Goal: Transaction & Acquisition: Download file/media

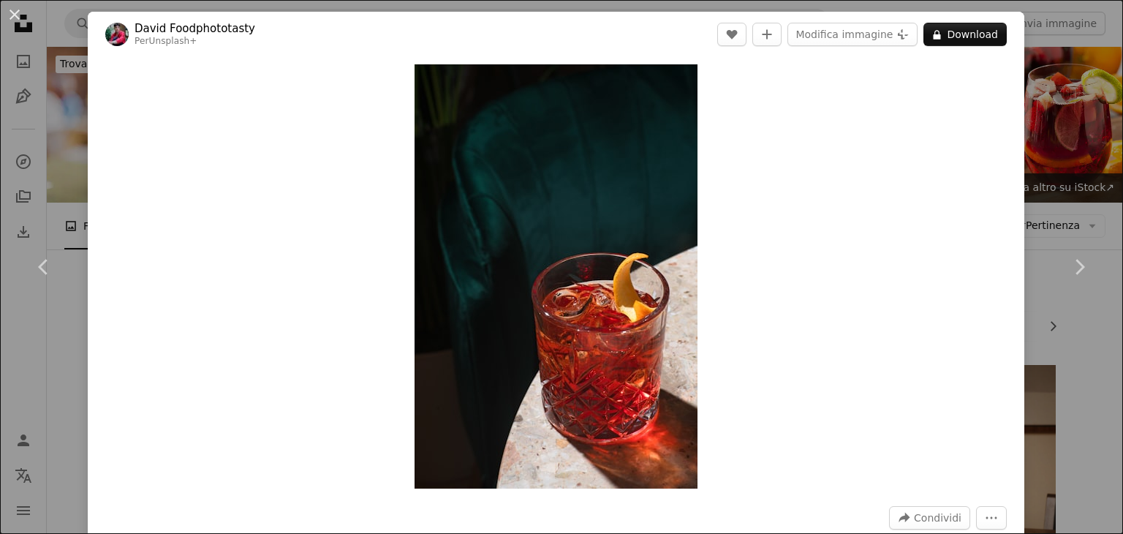
scroll to position [2916, 0]
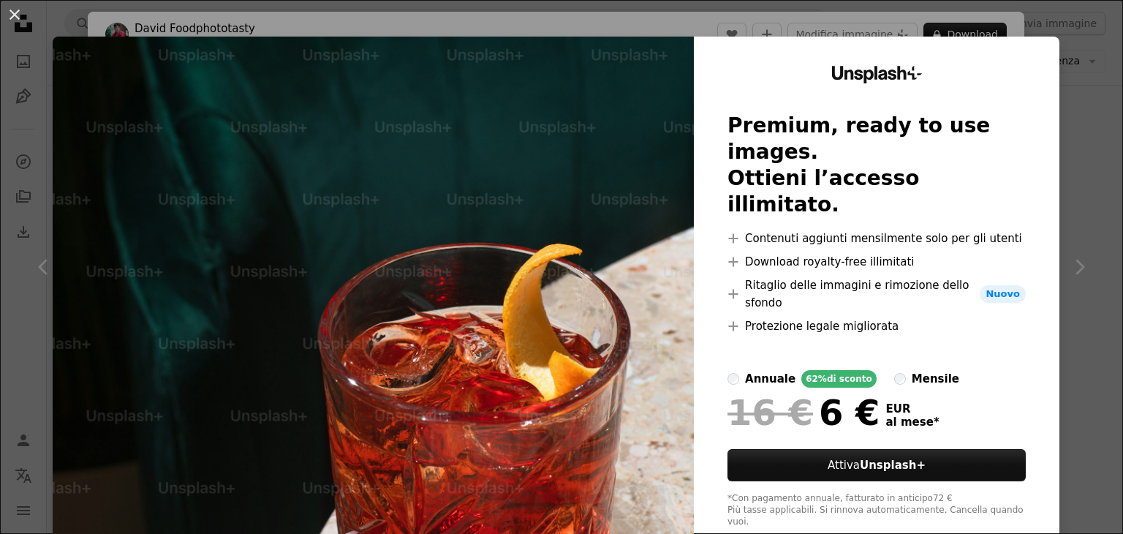
click at [1122, 197] on html "A X shape Unsplash utilizza cookie e tecnologie simili per proteggere il sito, …" at bounding box center [561, 211] width 1123 height 6254
click at [895, 18] on div "An X shape Unsplash+ Premium, ready to use images. Ottieni l’accesso illimitato…" at bounding box center [561, 267] width 1123 height 534
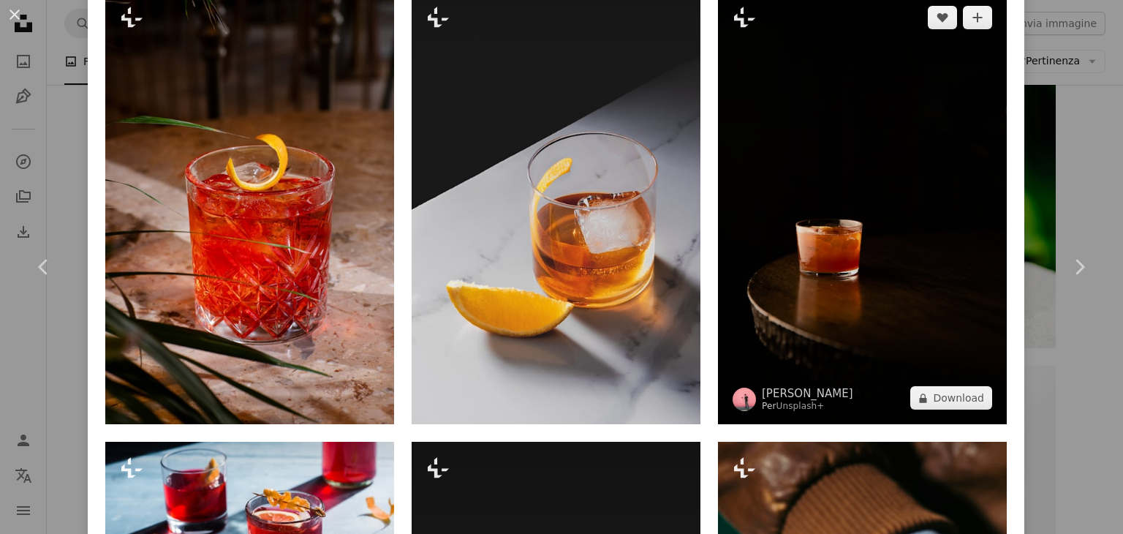
scroll to position [1281, 0]
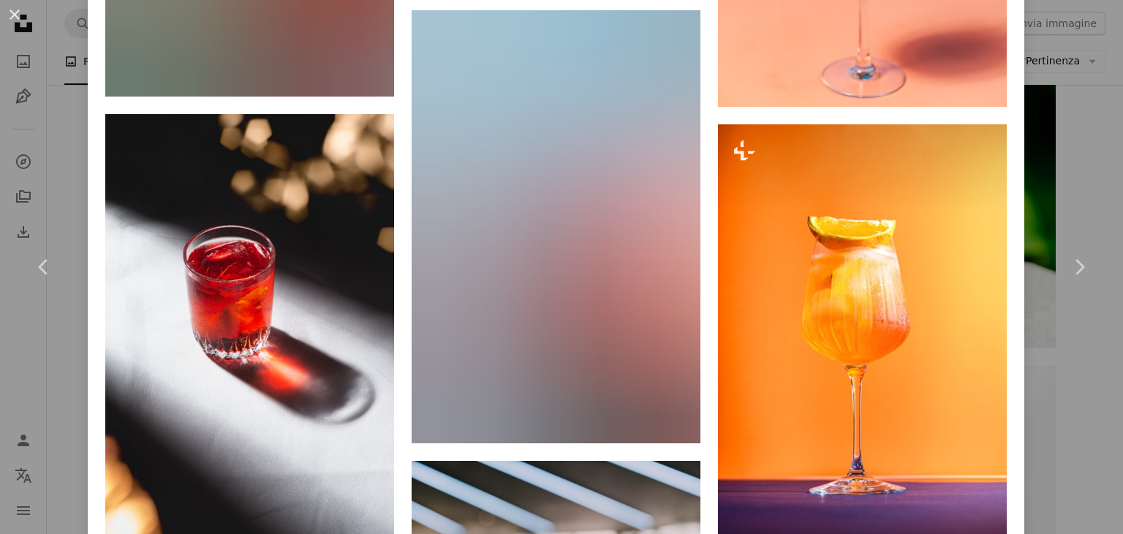
scroll to position [4830, 0]
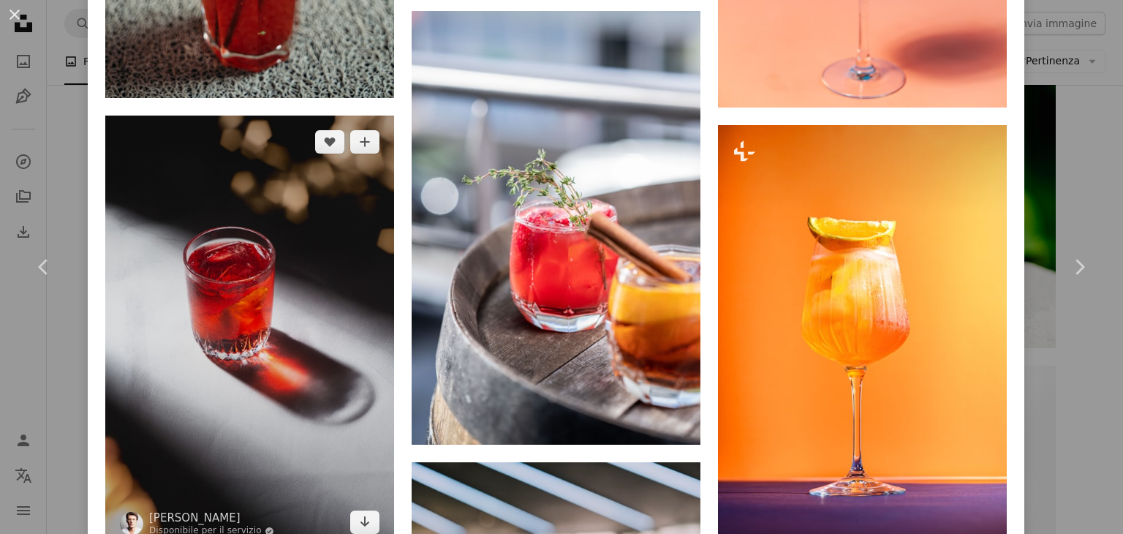
click at [289, 179] on img at bounding box center [249, 332] width 289 height 433
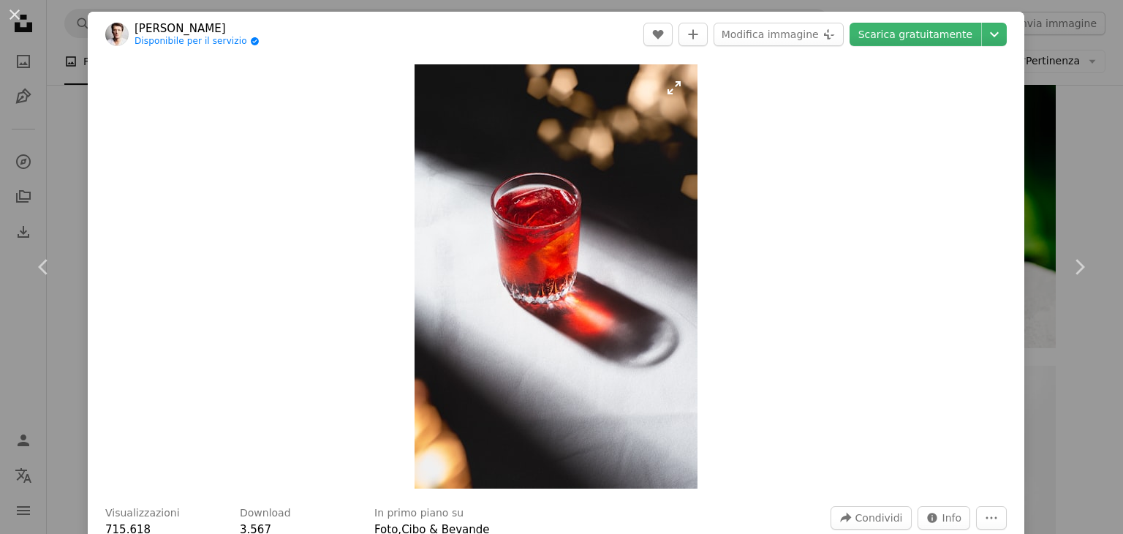
click at [515, 229] on img "Ingrandisci questa immagine" at bounding box center [555, 276] width 283 height 424
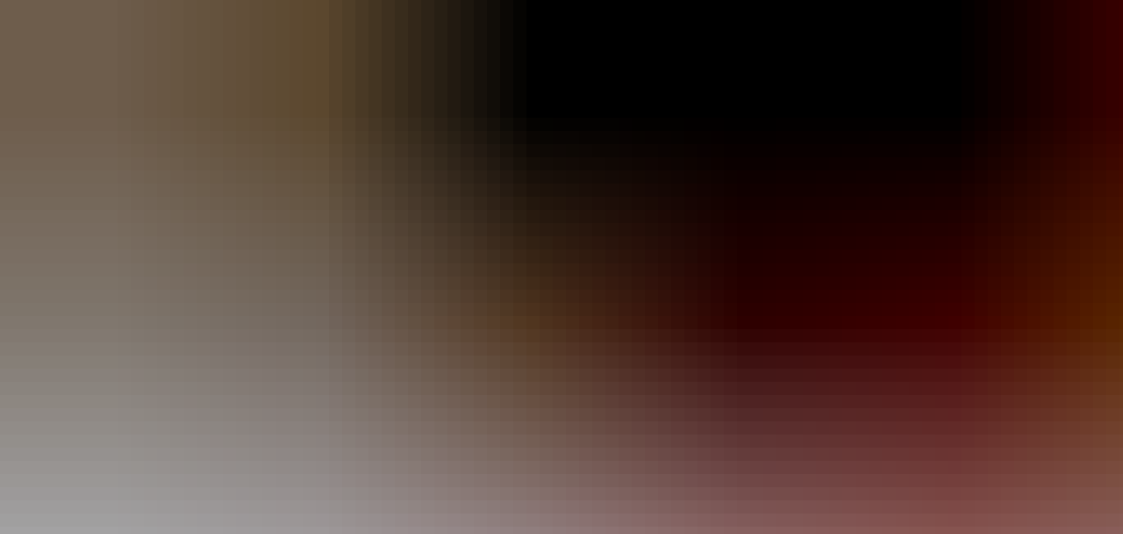
scroll to position [559, 0]
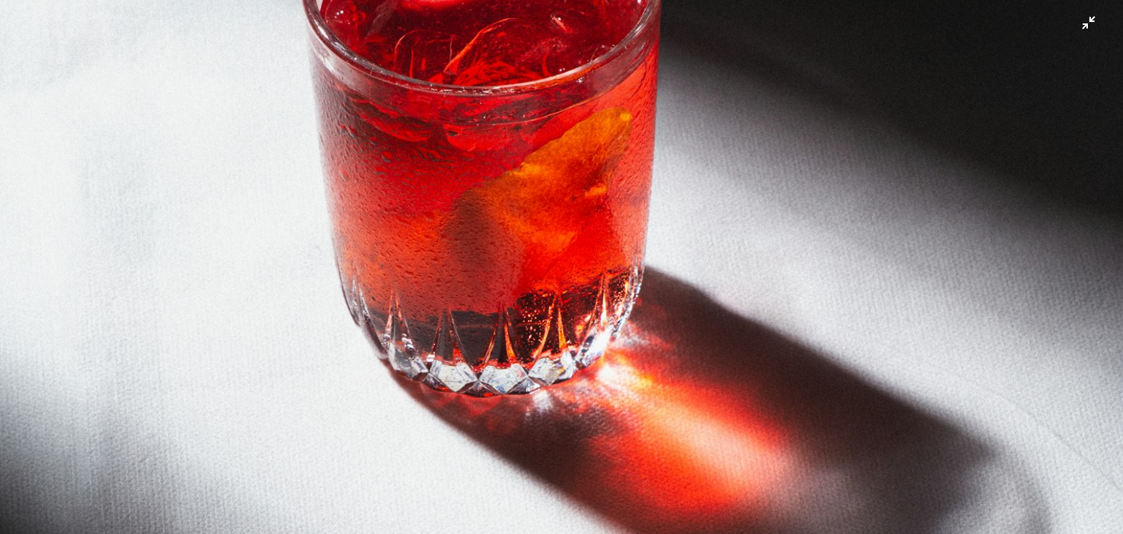
click at [537, 222] on img "Rimpicciolisci questa immagine" at bounding box center [561, 284] width 1124 height 1686
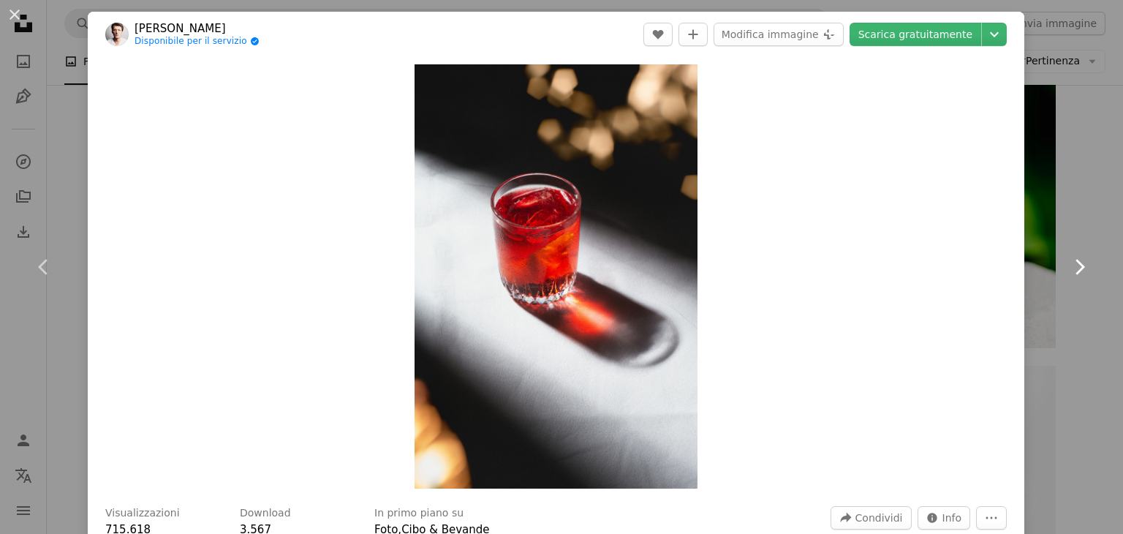
click at [1035, 211] on link "Chevron right" at bounding box center [1079, 267] width 88 height 140
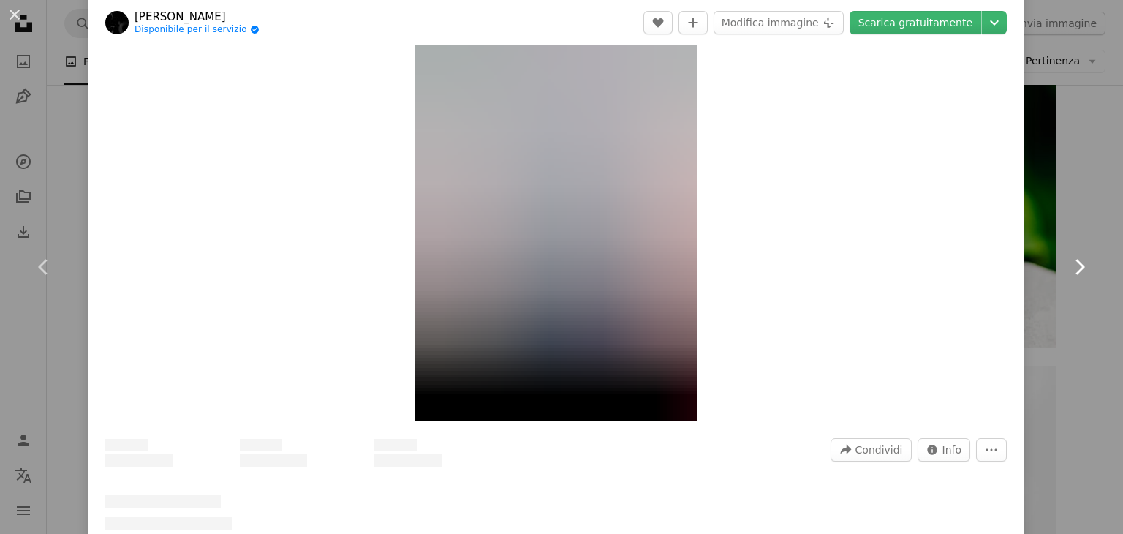
scroll to position [70, 0]
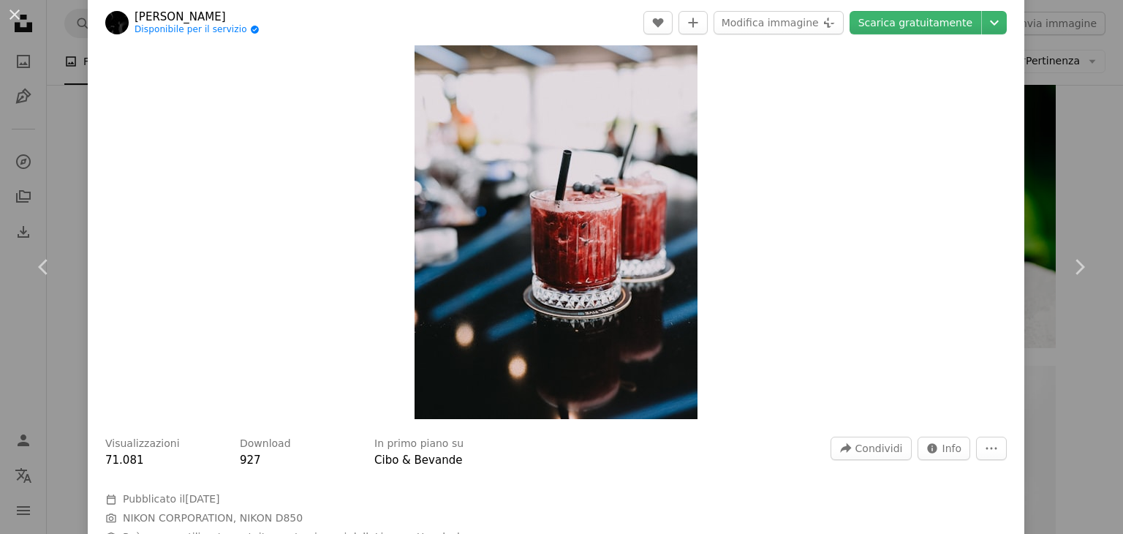
click at [1062, 112] on div "An X shape Chevron left Chevron right [PERSON_NAME] Disponibile per il servizio…" at bounding box center [561, 267] width 1123 height 534
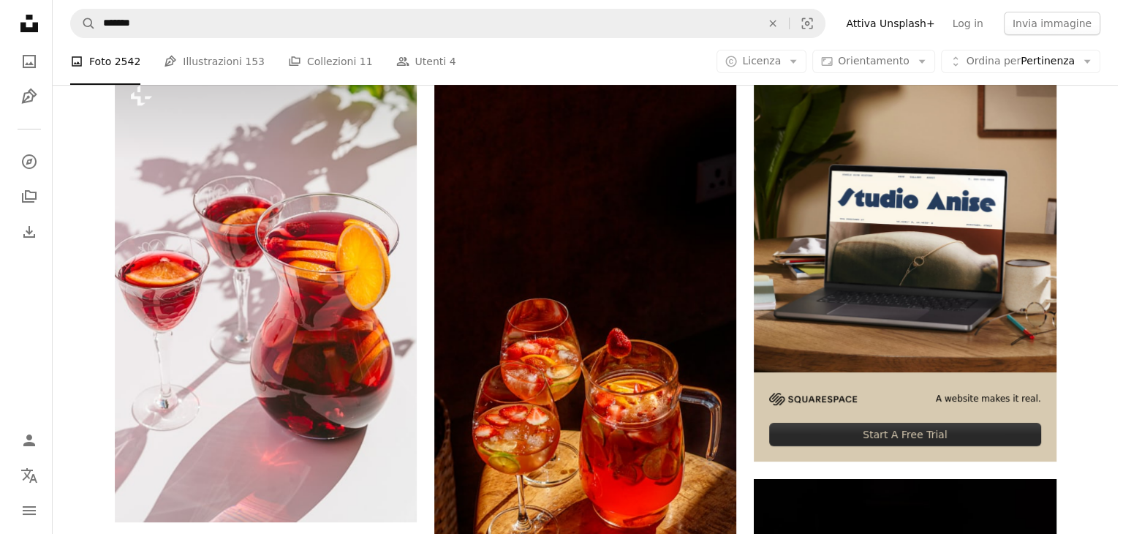
scroll to position [450, 0]
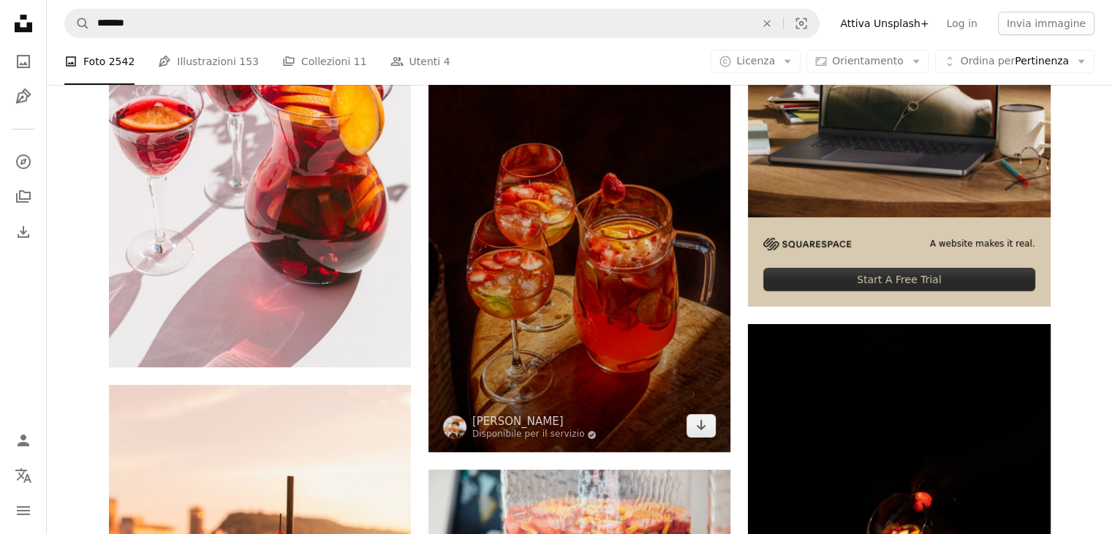
click at [596, 219] on img at bounding box center [579, 182] width 302 height 537
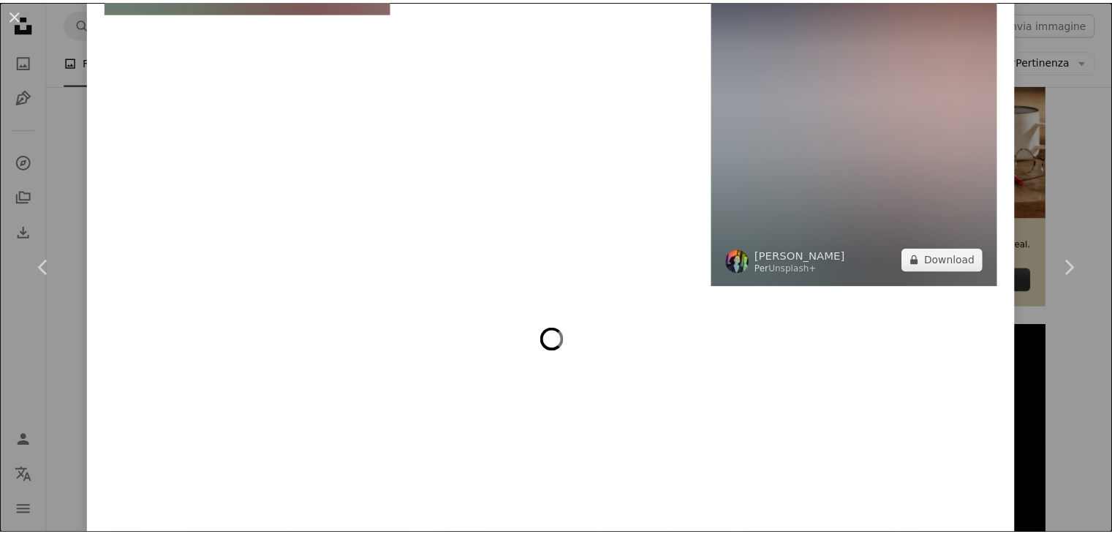
scroll to position [3655, 0]
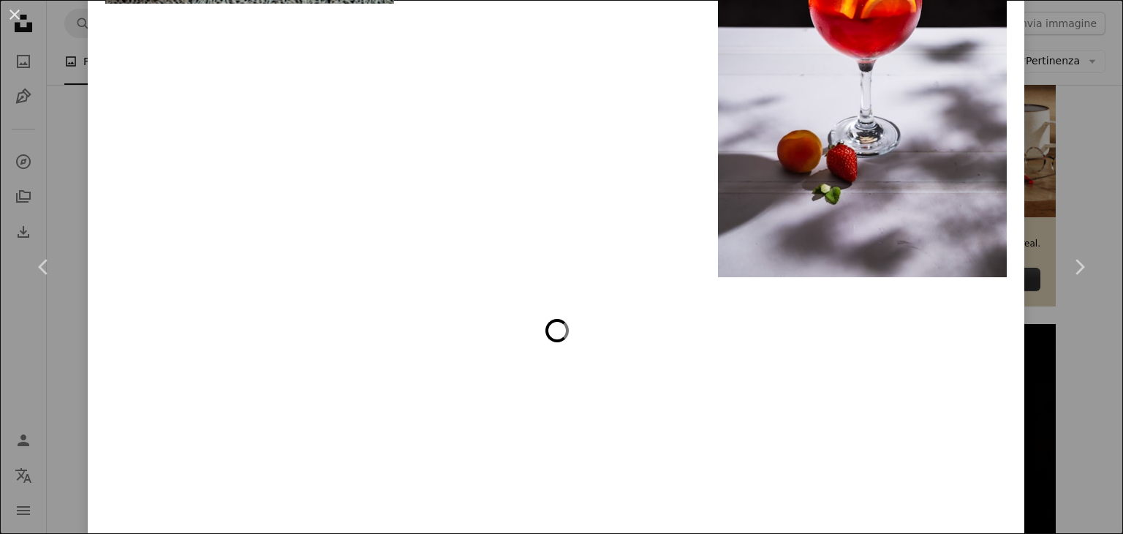
click at [1067, 186] on div "An X shape Chevron left Chevron right Srijal Maharjan Disponibile per il serviz…" at bounding box center [561, 267] width 1123 height 534
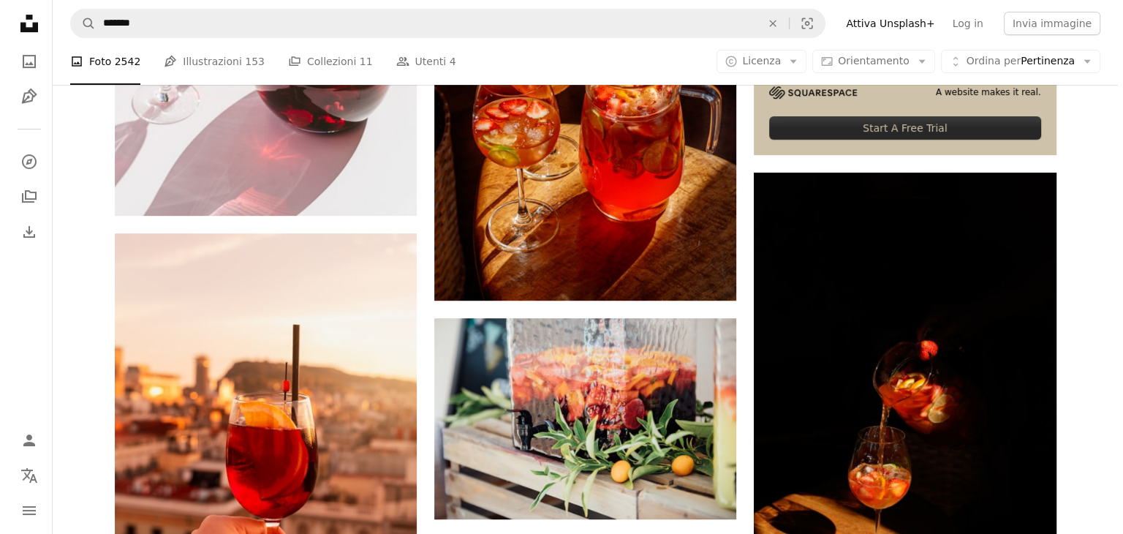
scroll to position [857, 0]
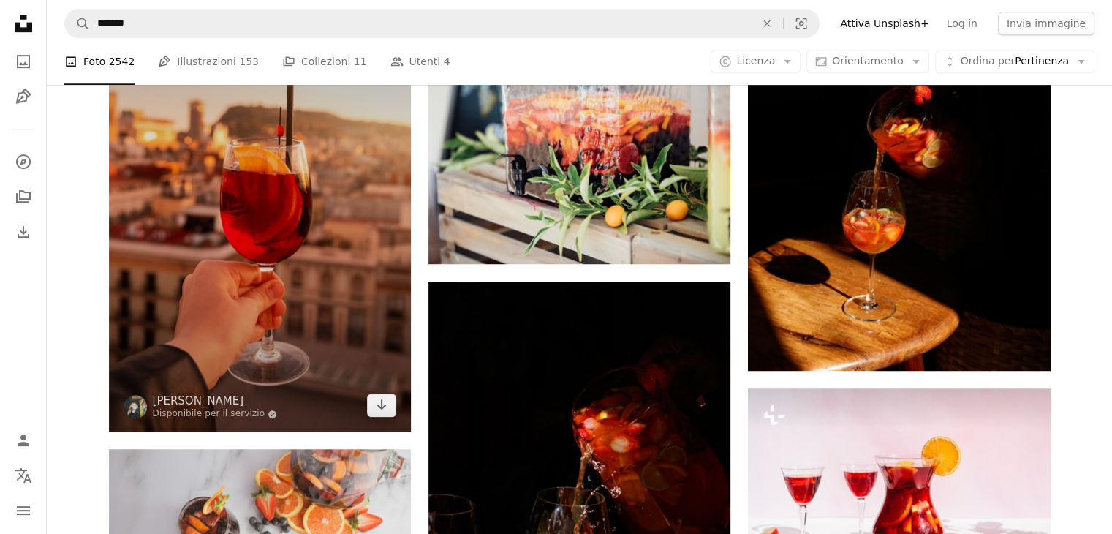
click at [309, 287] on img at bounding box center [260, 204] width 302 height 453
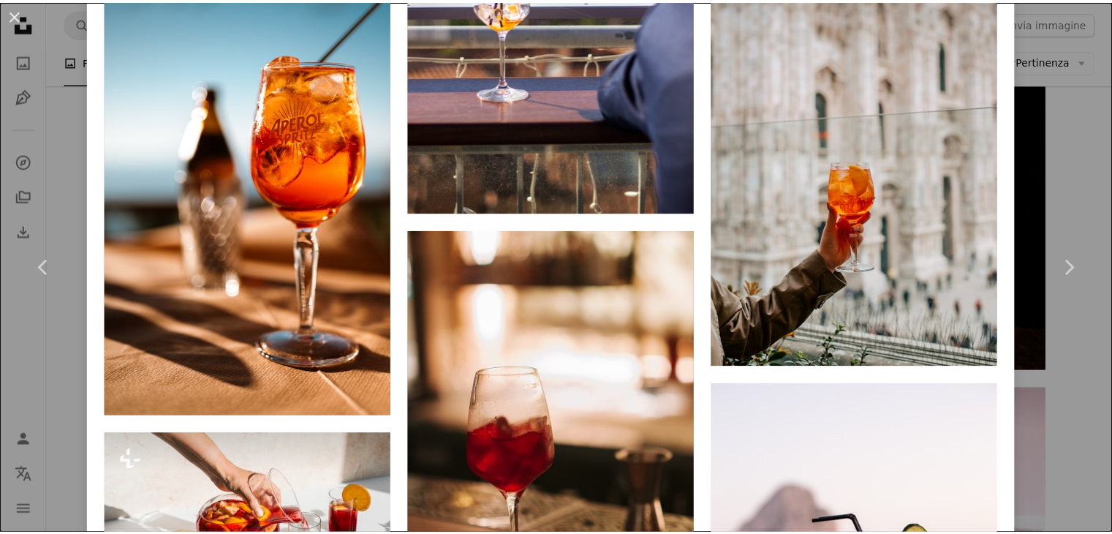
scroll to position [1934, 0]
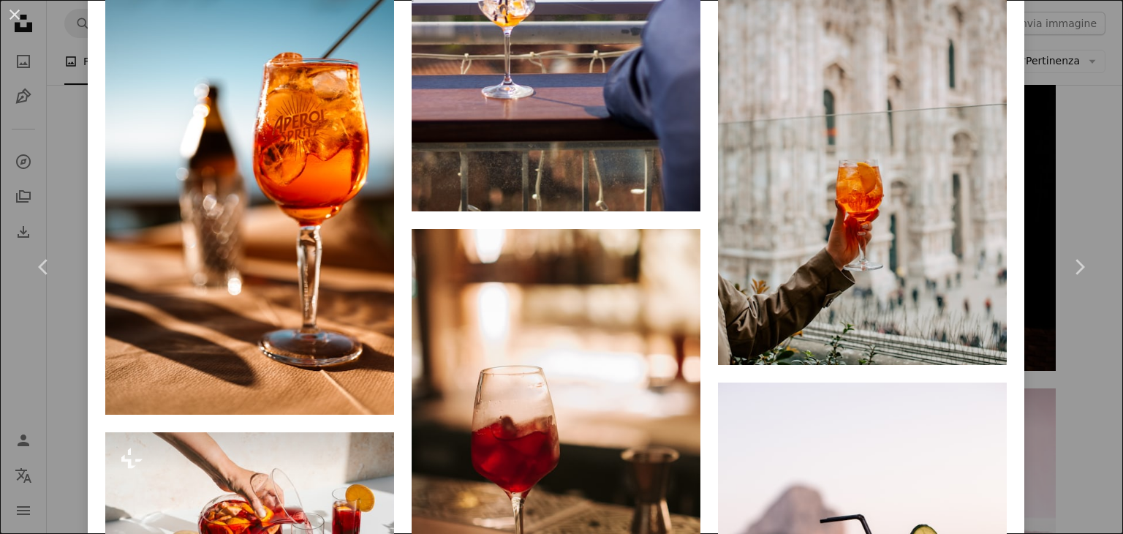
click at [1038, 96] on div "An X shape Chevron left Chevron right [PERSON_NAME] Disponibile per il servizio…" at bounding box center [561, 267] width 1123 height 534
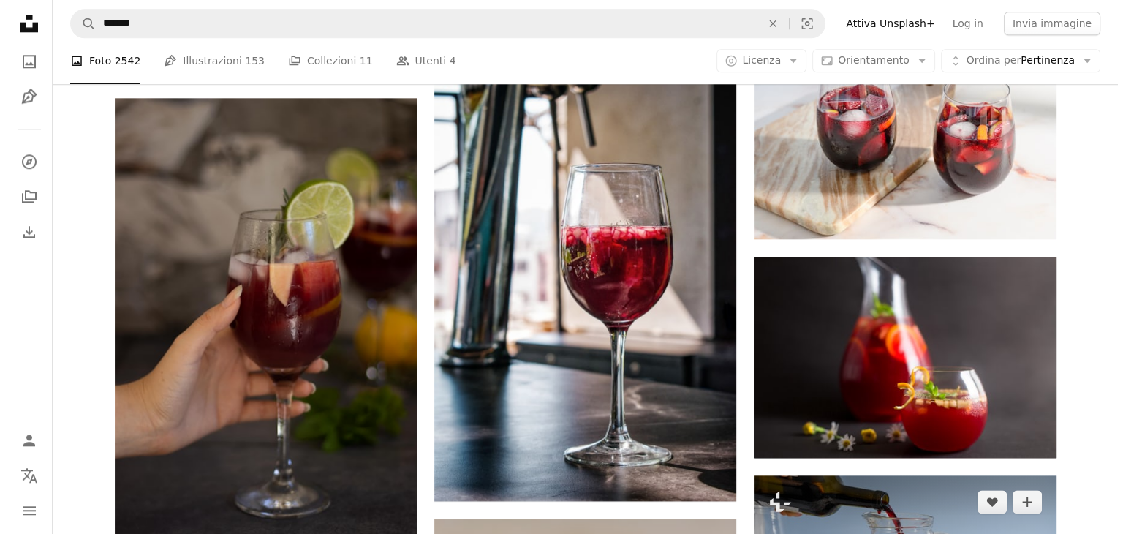
scroll to position [1573, 0]
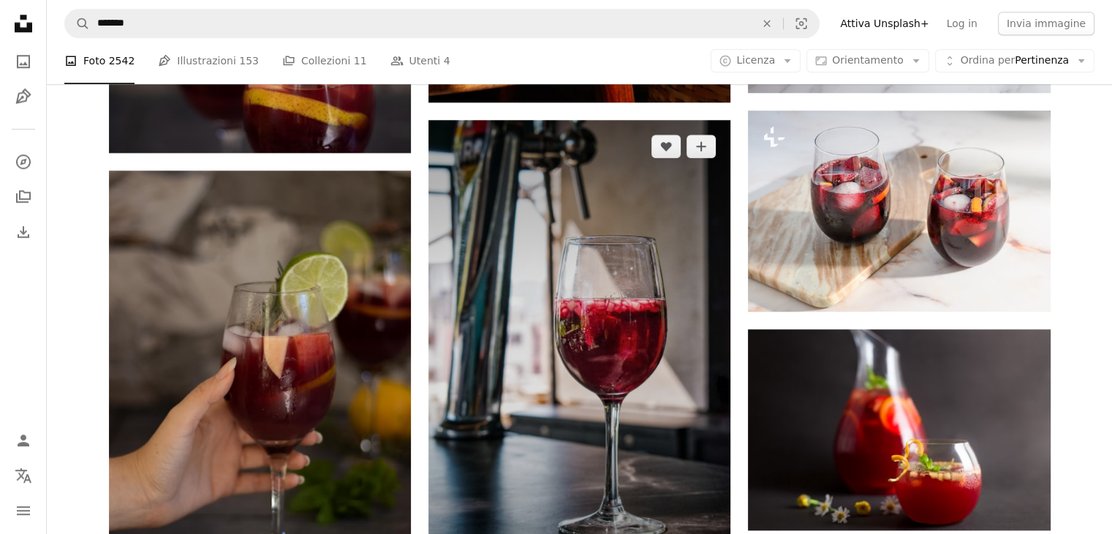
click at [677, 337] on img at bounding box center [579, 346] width 302 height 453
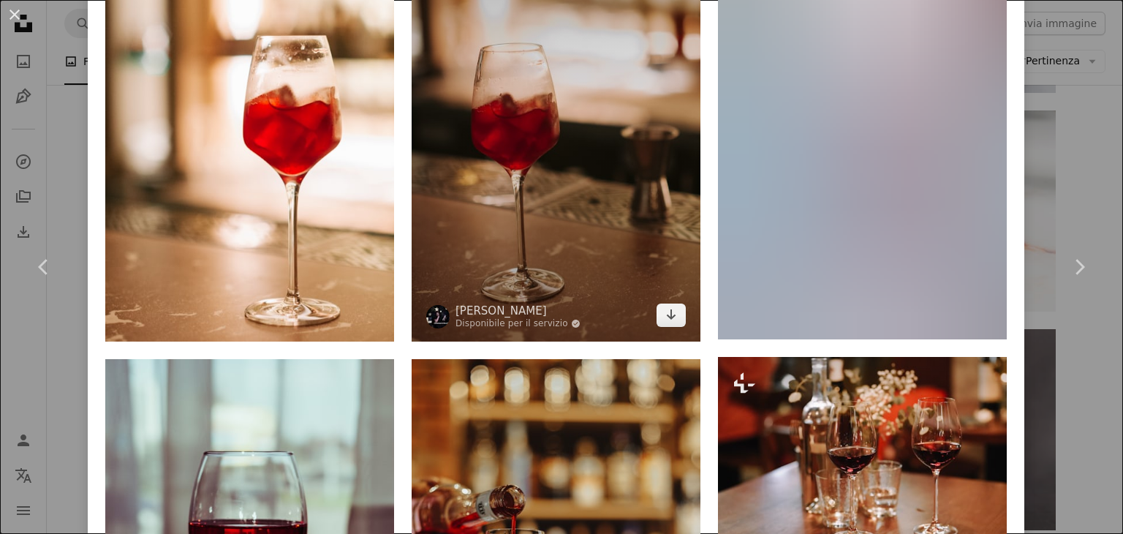
scroll to position [972, 0]
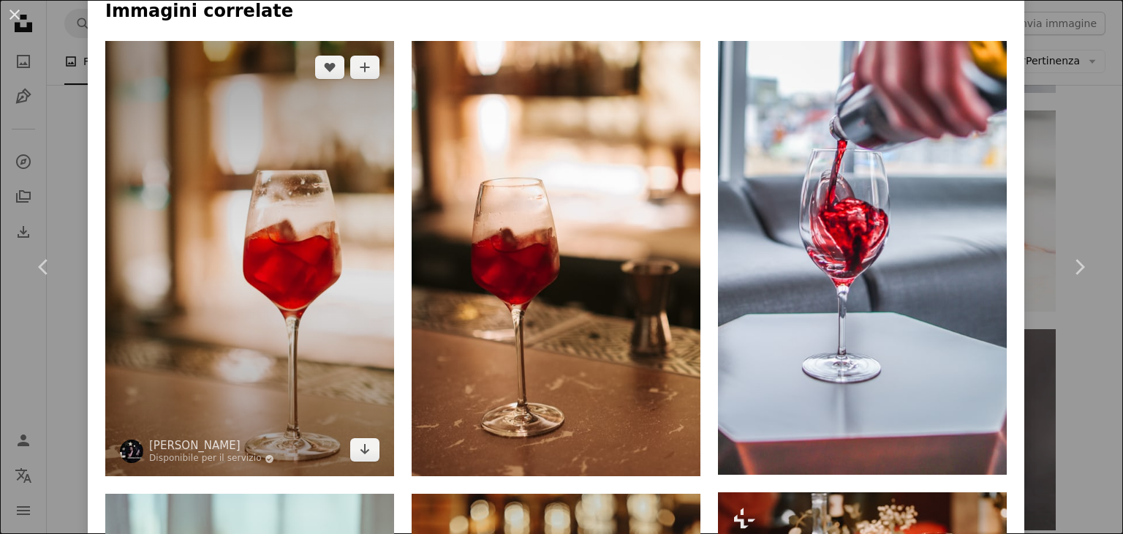
click at [287, 214] on img at bounding box center [249, 258] width 289 height 435
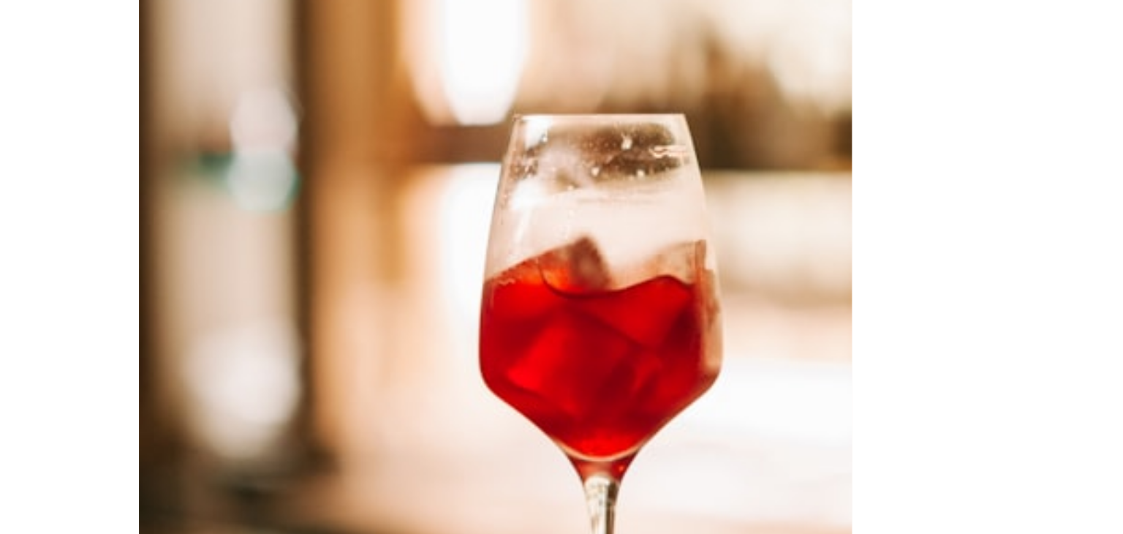
scroll to position [1573, 0]
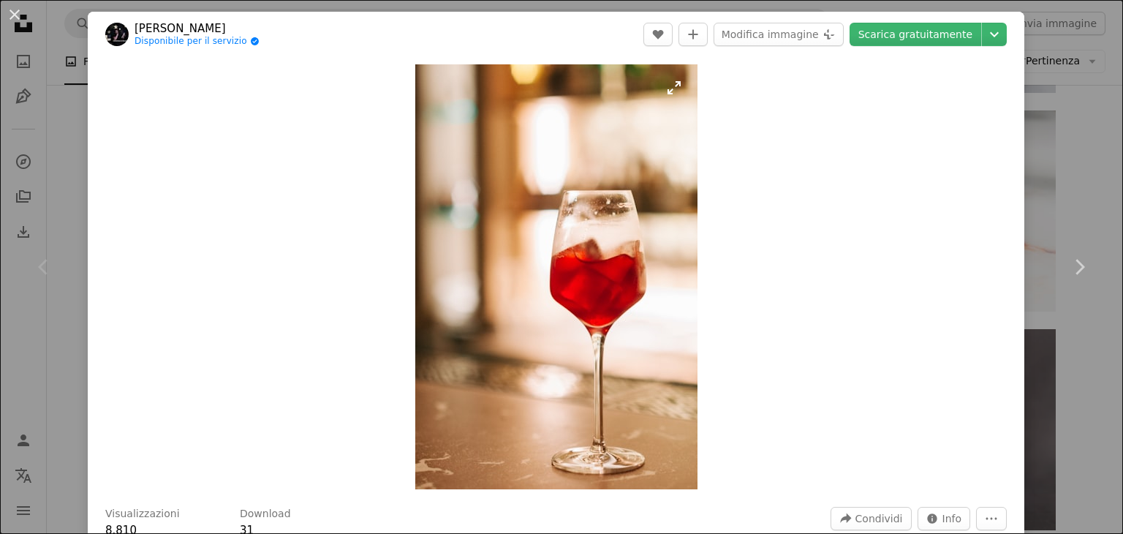
click at [597, 241] on img "Ingrandisci questa immagine" at bounding box center [556, 276] width 282 height 425
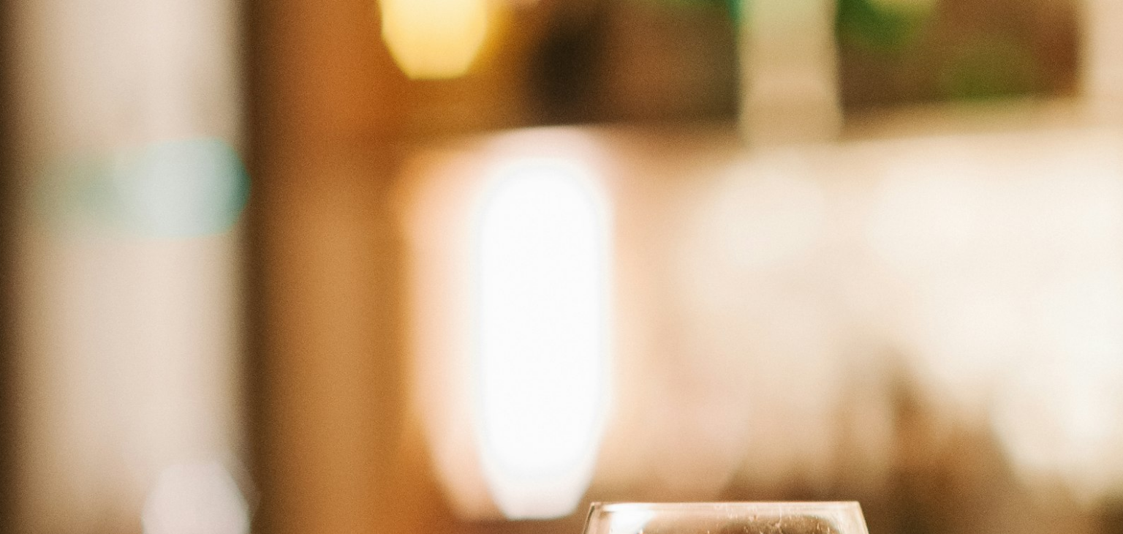
scroll to position [563, 0]
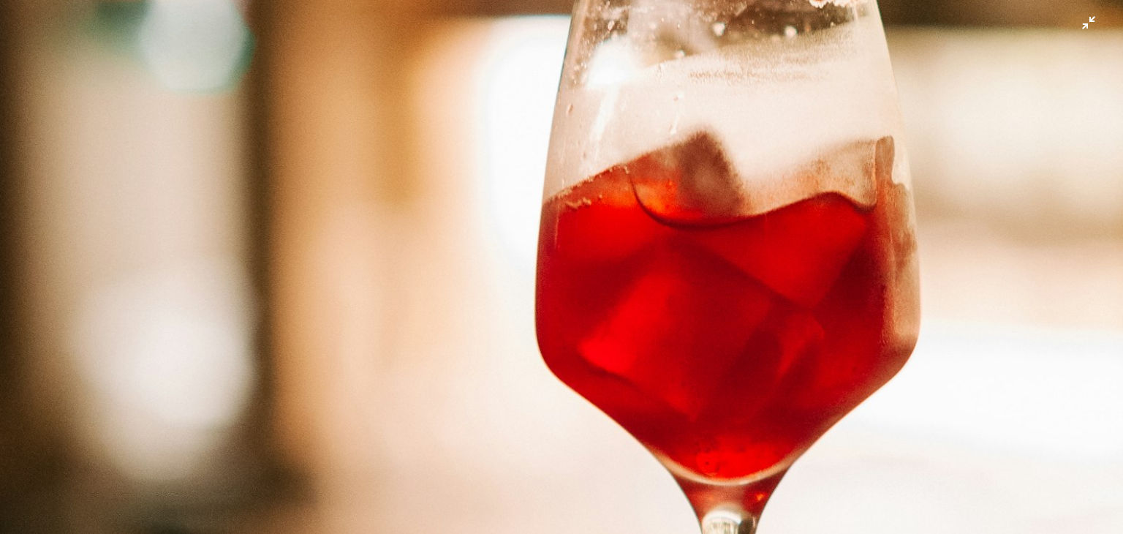
click at [597, 241] on img "Rimpicciolisci questa immagine" at bounding box center [561, 282] width 1124 height 1693
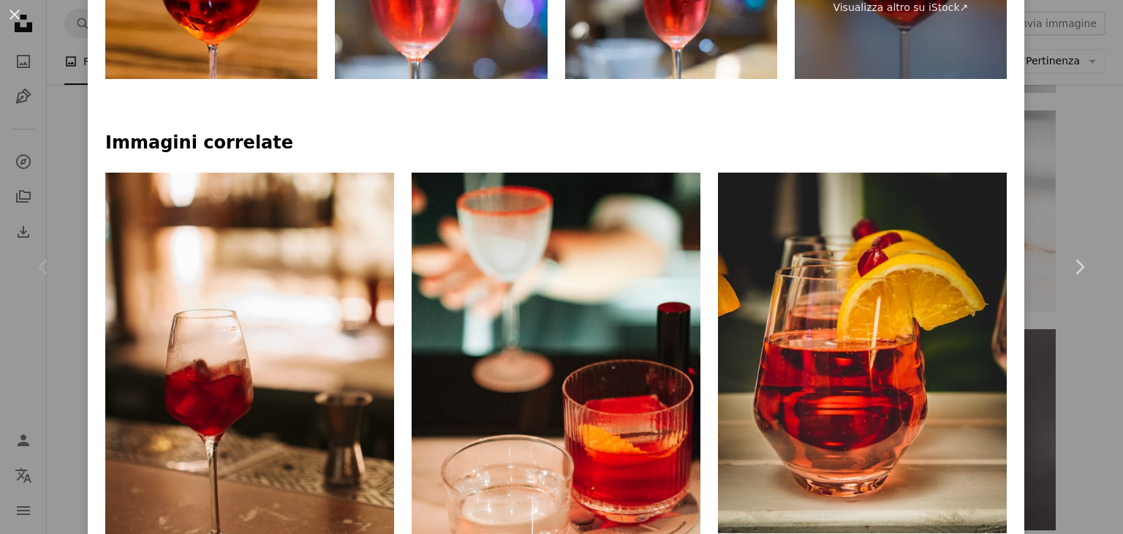
scroll to position [981, 0]
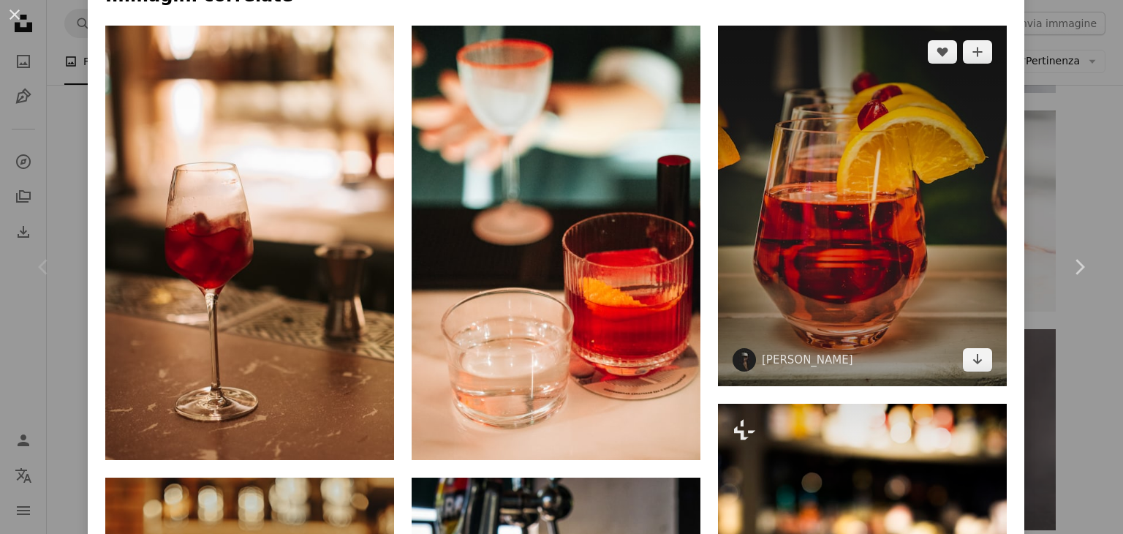
click at [830, 223] on img at bounding box center [862, 206] width 289 height 361
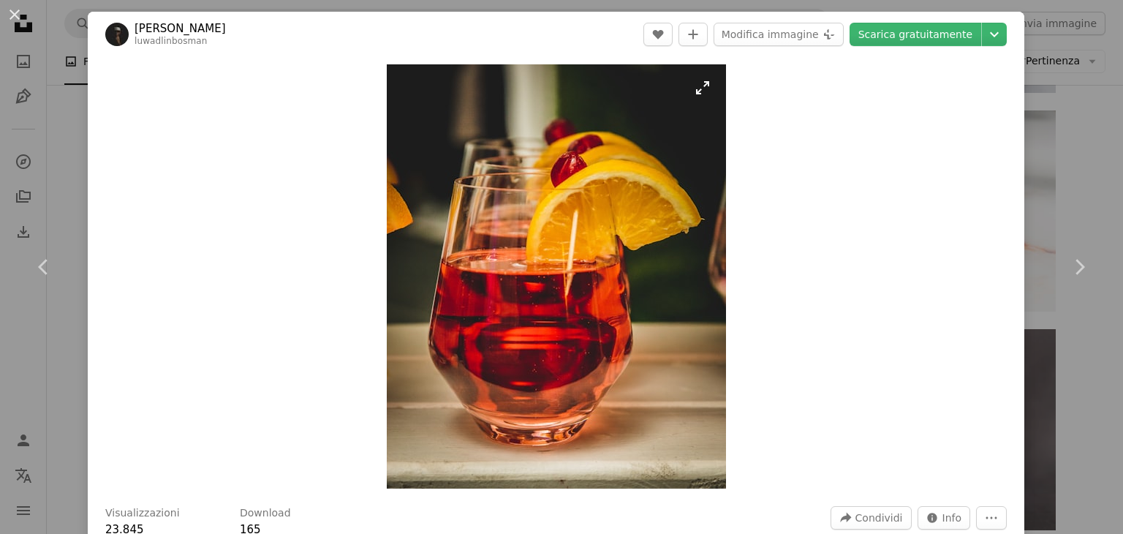
click at [541, 264] on img "Ingrandisci questa immagine" at bounding box center [556, 276] width 339 height 424
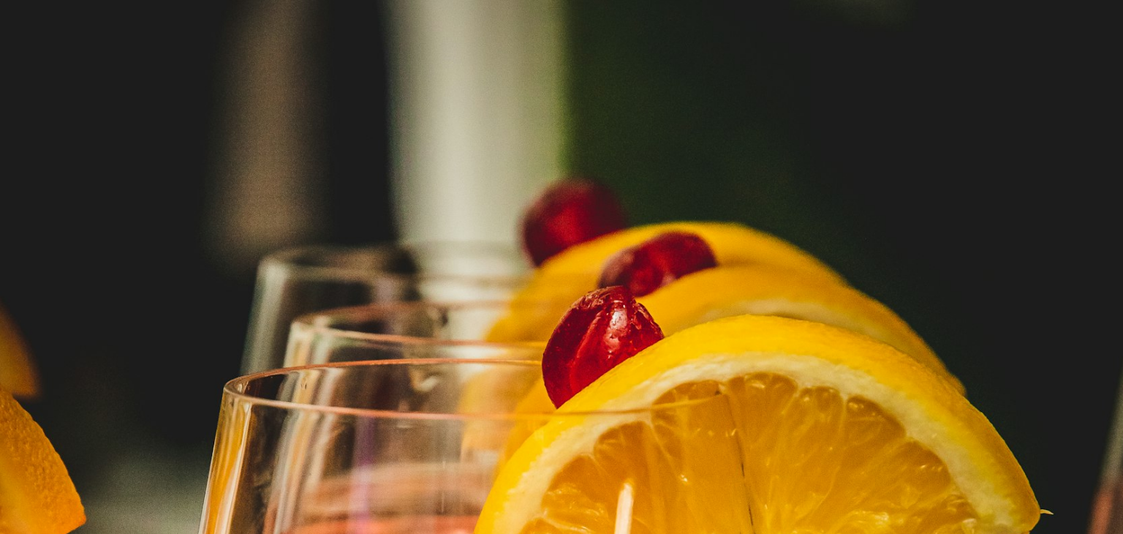
scroll to position [422, 0]
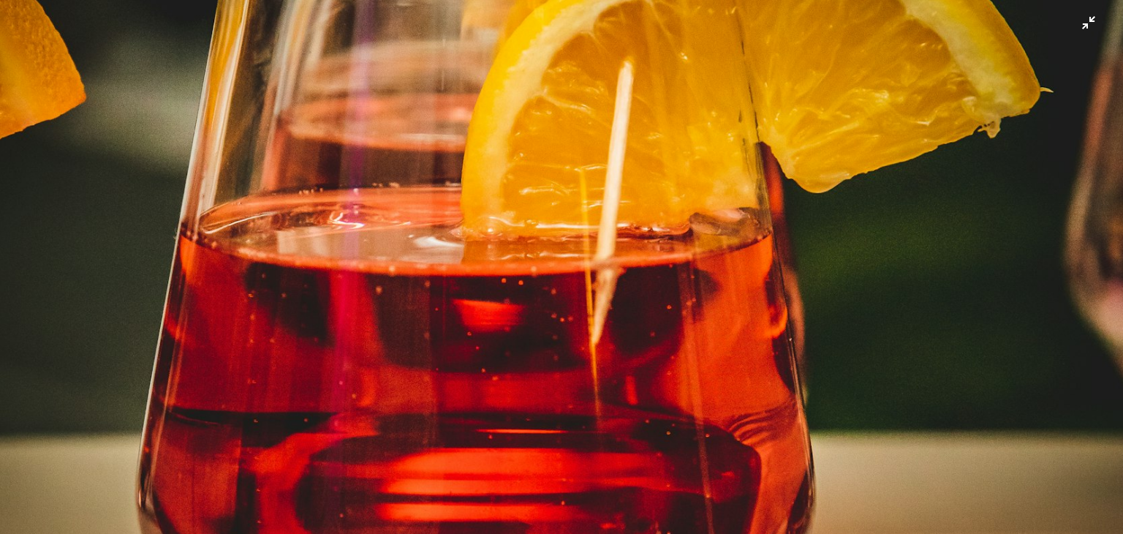
click at [541, 264] on img "Rimpicciolisci questa immagine" at bounding box center [561, 280] width 1124 height 1406
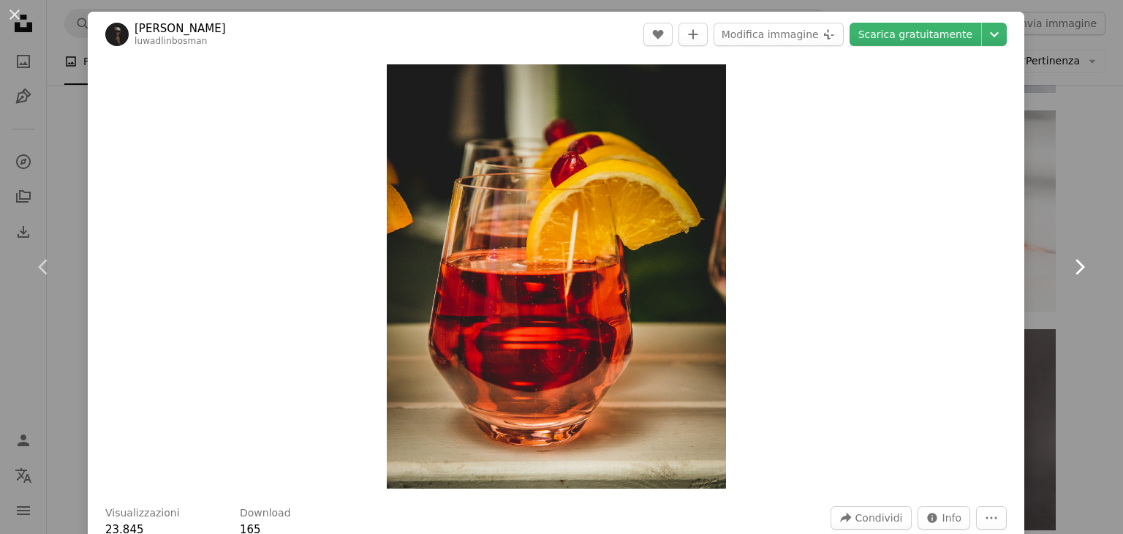
click at [1053, 208] on link "Chevron right" at bounding box center [1079, 267] width 88 height 140
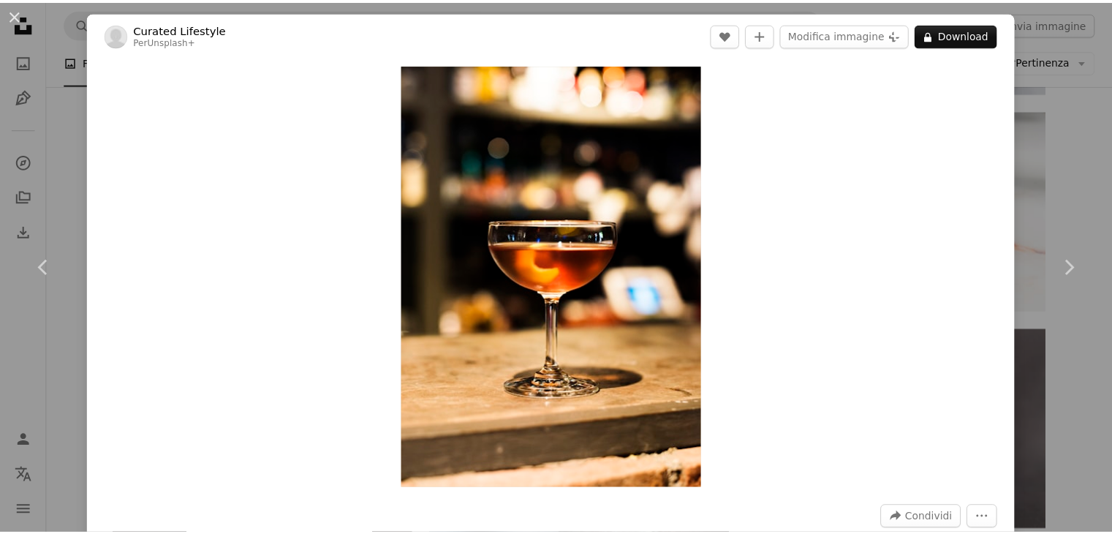
scroll to position [192, 0]
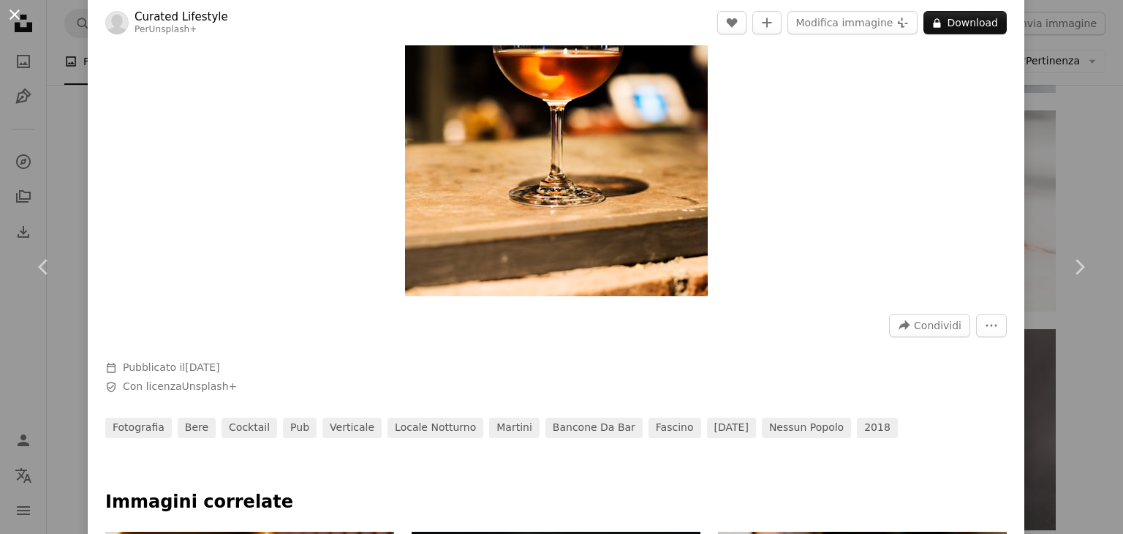
click at [20, 20] on button "An X shape" at bounding box center [15, 15] width 18 height 18
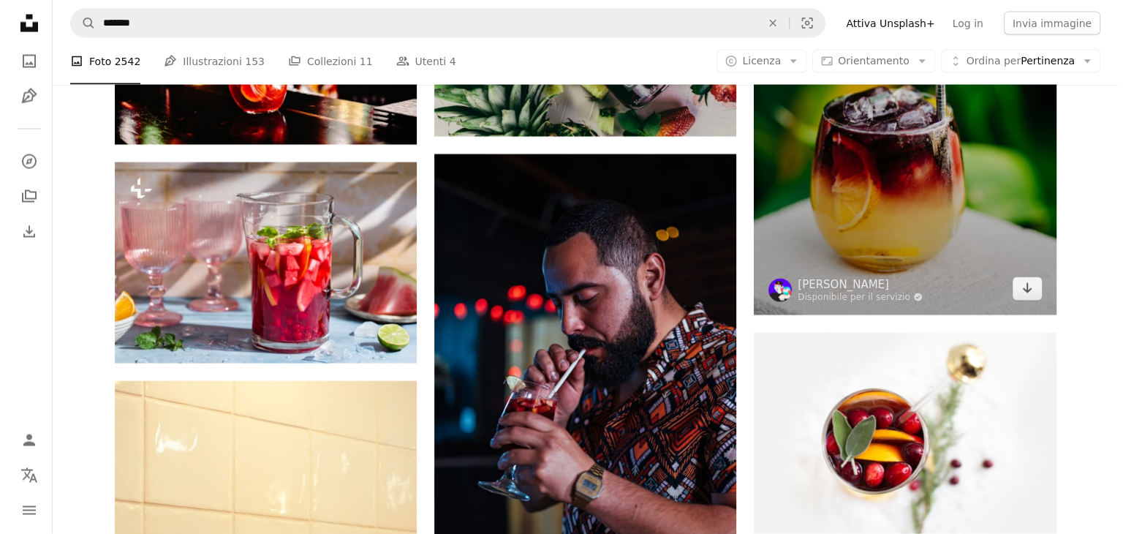
scroll to position [2947, 0]
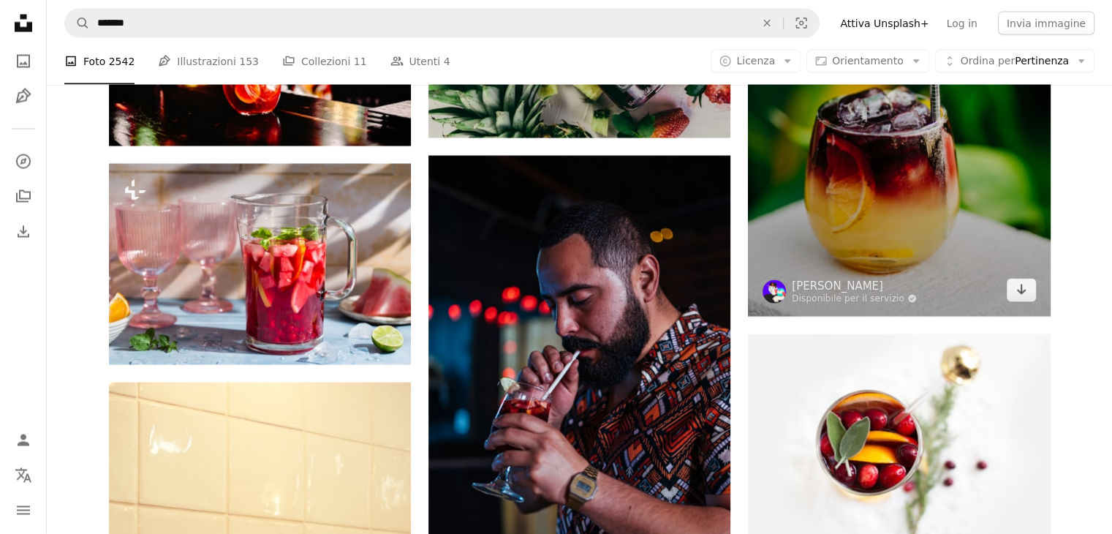
click at [864, 227] on img at bounding box center [899, 89] width 302 height 453
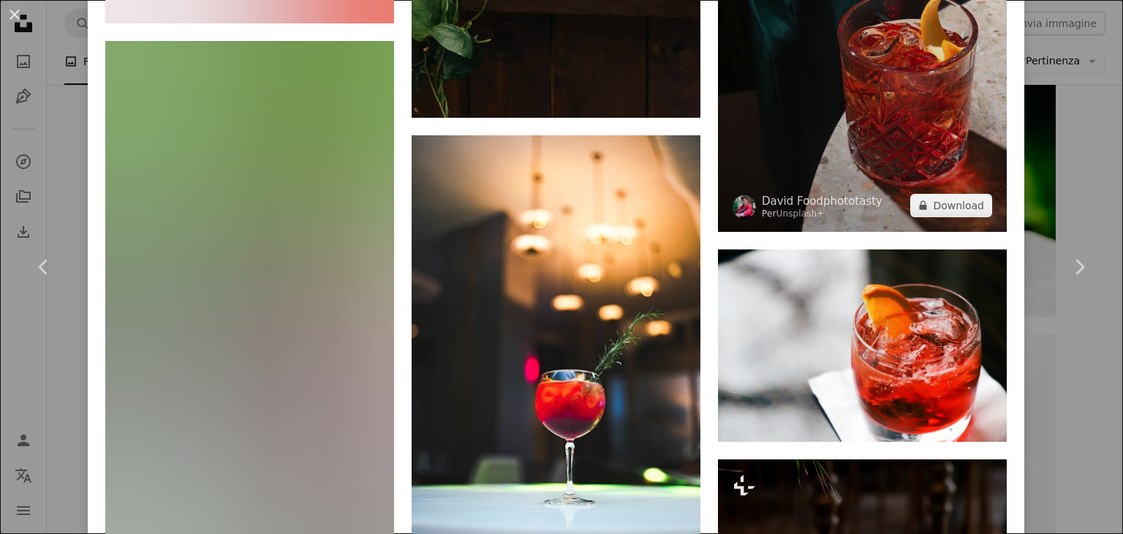
scroll to position [3008, 0]
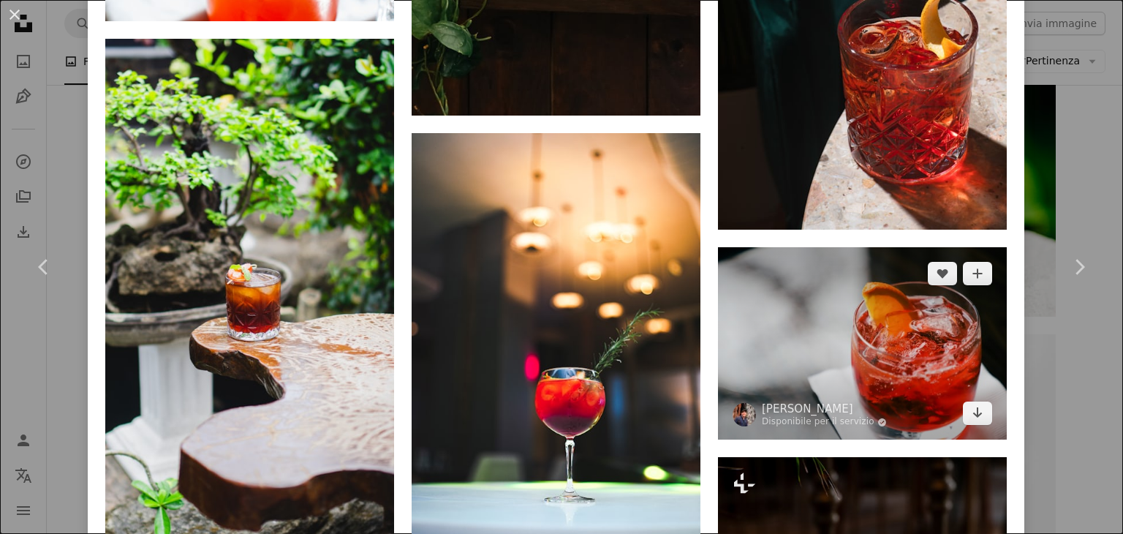
click at [879, 268] on img at bounding box center [862, 343] width 289 height 192
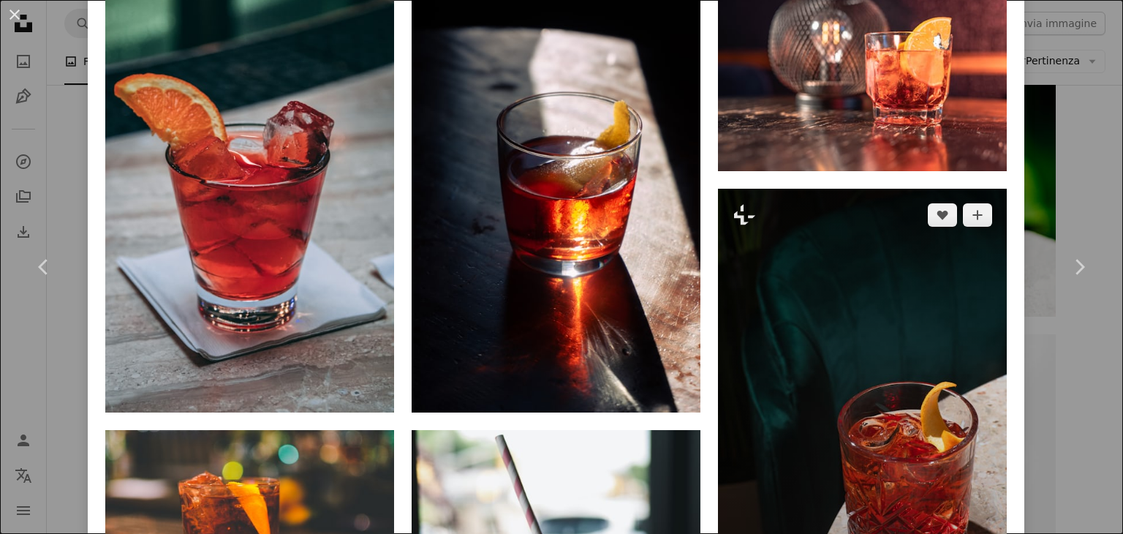
scroll to position [1019, 0]
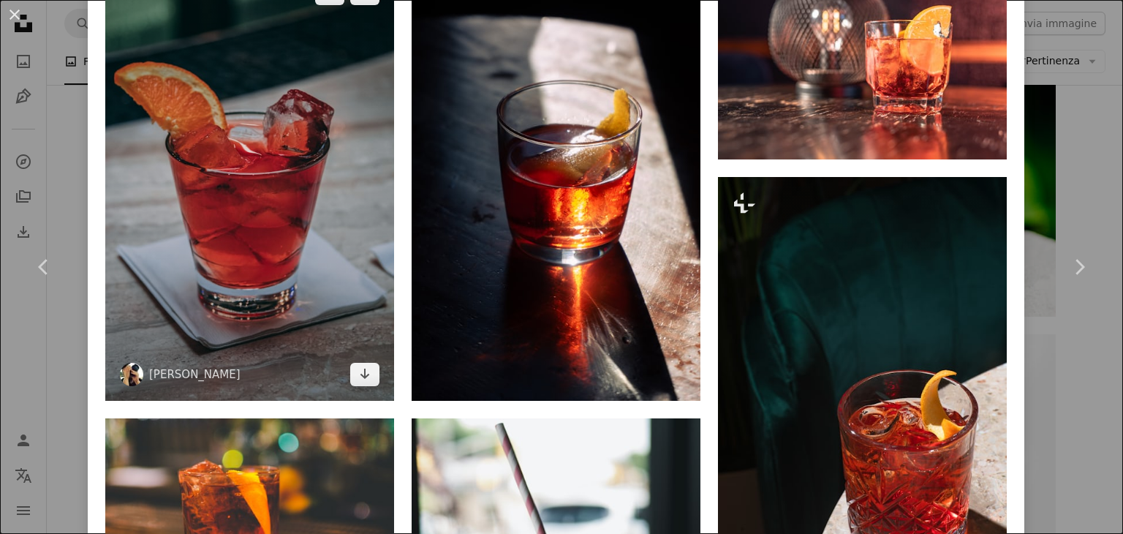
click at [344, 221] on img at bounding box center [249, 183] width 289 height 433
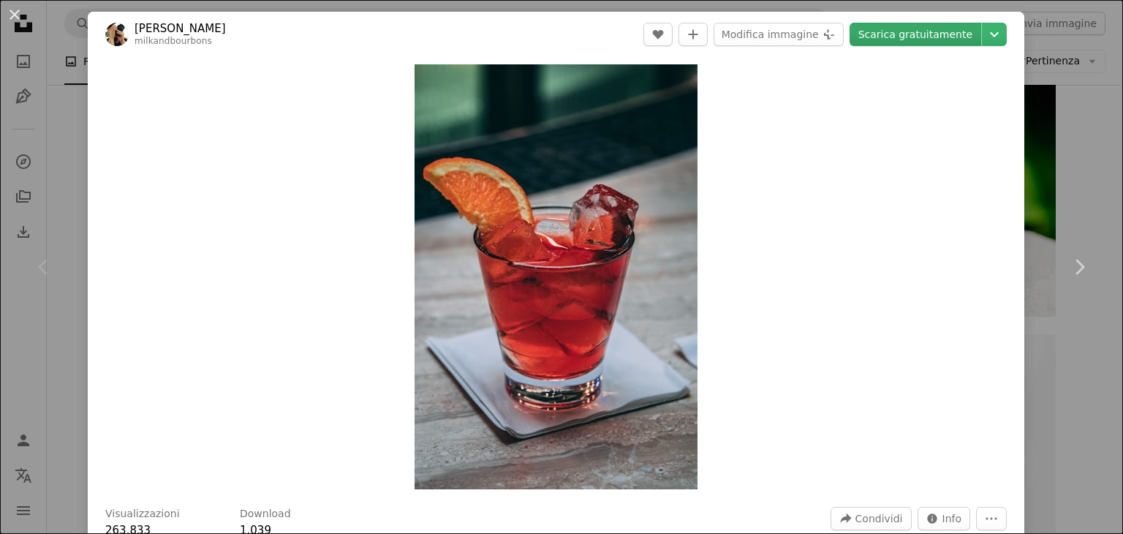
click at [926, 27] on link "Scarica gratuitamente" at bounding box center [915, 34] width 132 height 23
